Goal: Transaction & Acquisition: Purchase product/service

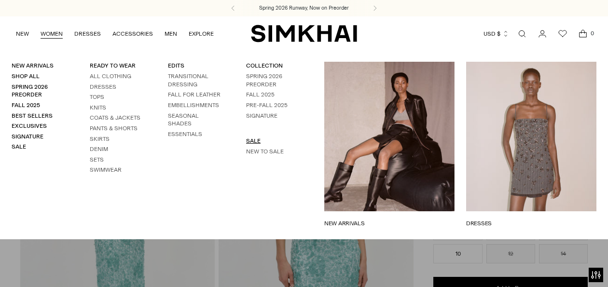
click at [254, 141] on link "SALE" at bounding box center [253, 140] width 14 height 7
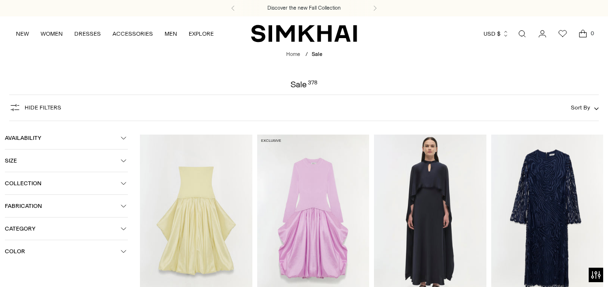
click at [31, 226] on button "Category" at bounding box center [66, 228] width 123 height 22
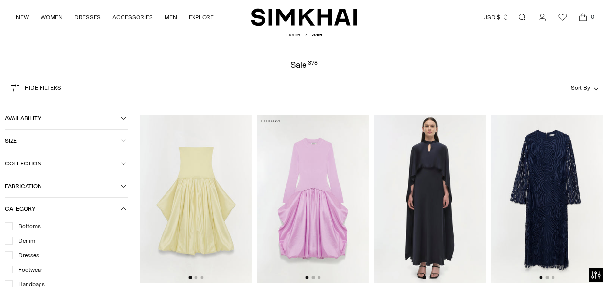
click at [24, 251] on span "Dresses" at bounding box center [26, 255] width 27 height 9
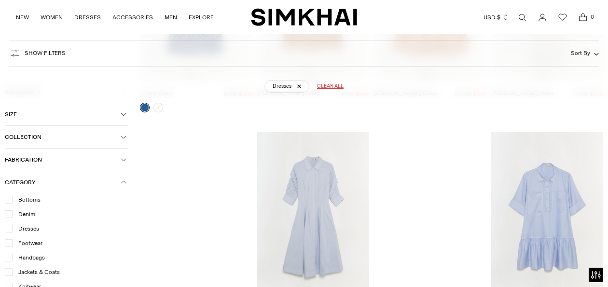
scroll to position [2457, 0]
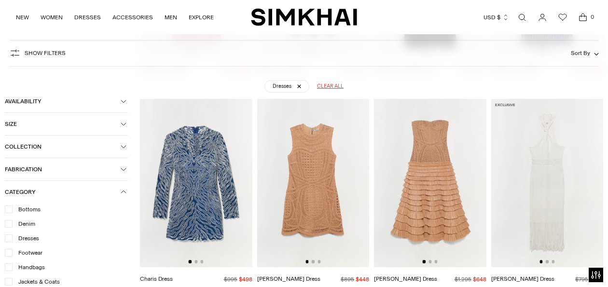
click at [209, 164] on img at bounding box center [196, 183] width 112 height 168
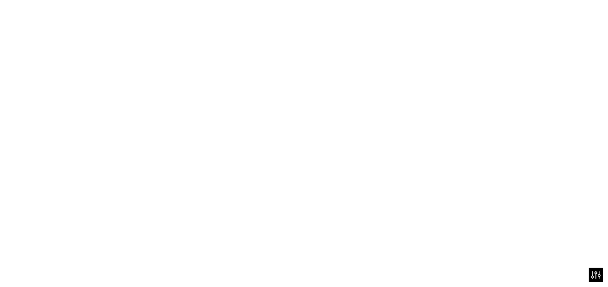
scroll to position [2456, 0]
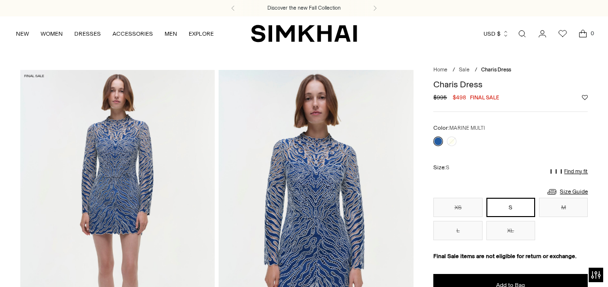
drag, startPoint x: 439, startPoint y: 139, endPoint x: 478, endPoint y: 46, distance: 101.2
click at [439, 139] on link at bounding box center [438, 141] width 10 height 10
click at [325, 35] on img "SIMKHAI" at bounding box center [304, 33] width 106 height 19
